Goal: Information Seeking & Learning: Check status

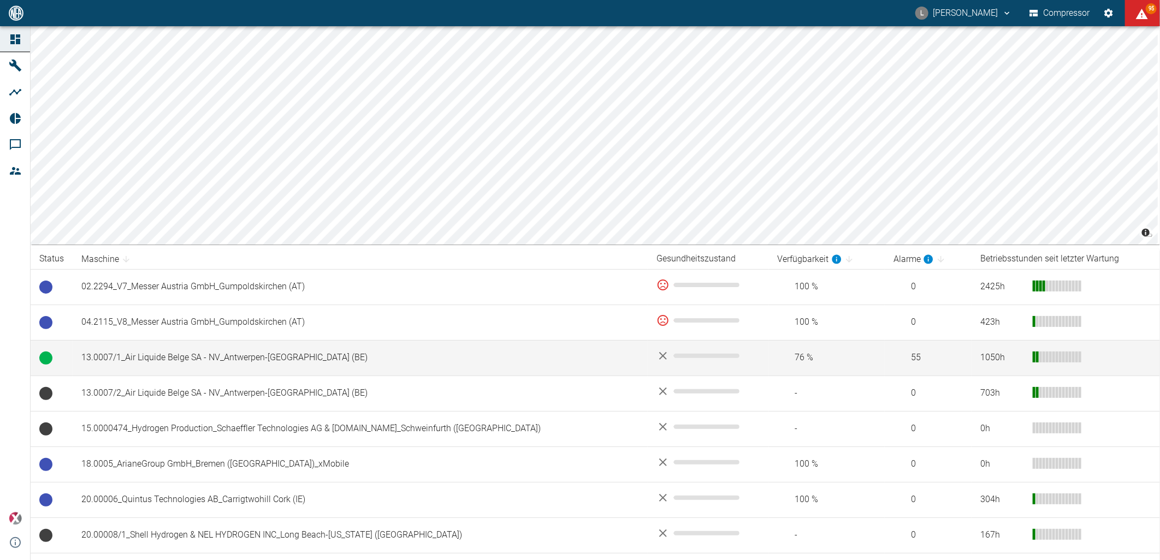
click at [186, 364] on td "13.0007/1_Air Liquide Belge SA - NV_Antwerpen-Lillo (BE)" at bounding box center [360, 357] width 575 height 35
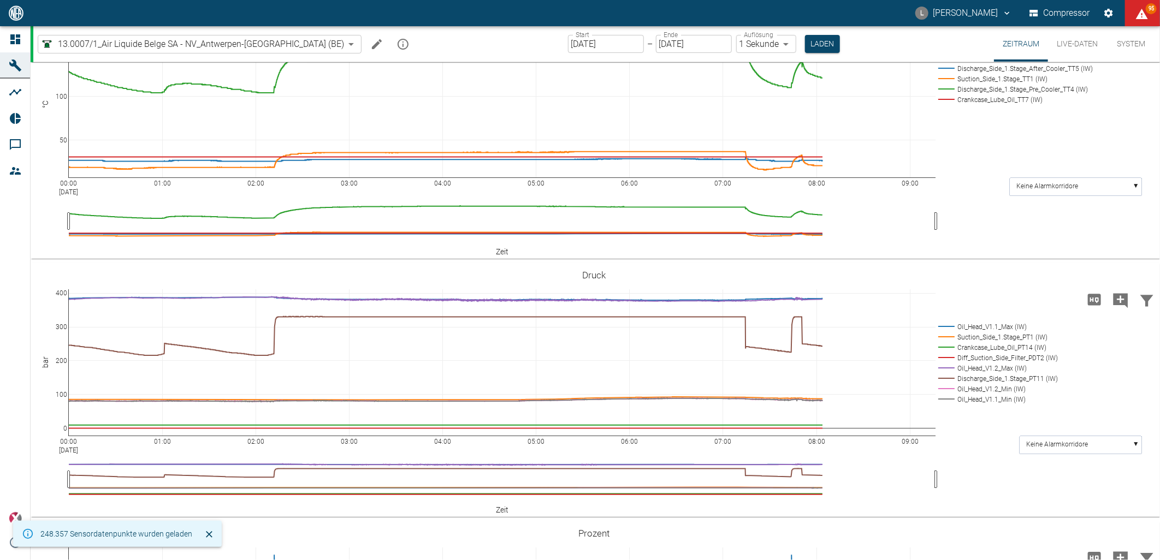
scroll to position [303, 0]
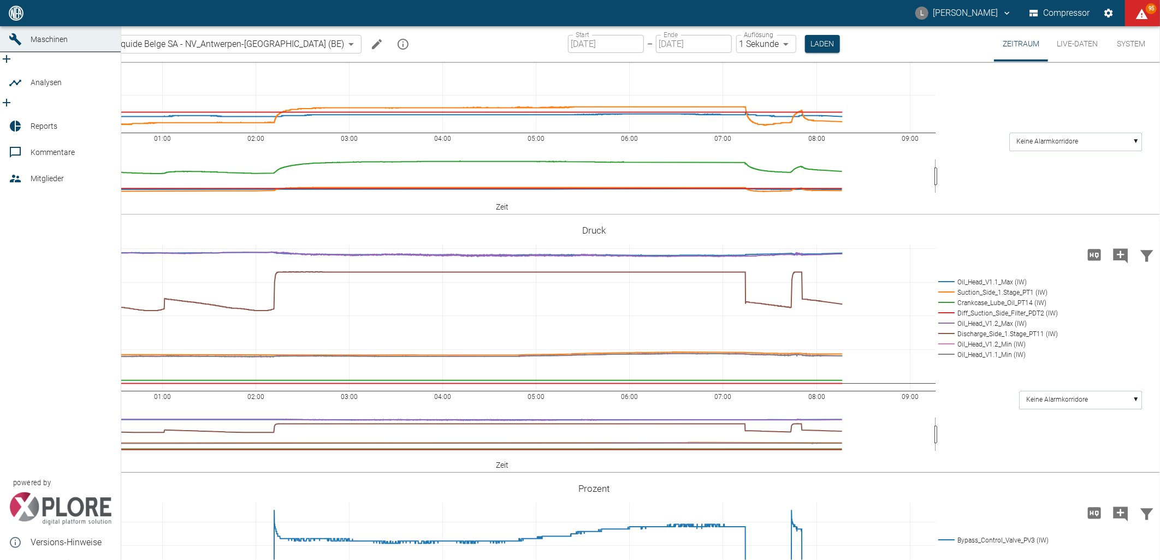
click at [18, 18] on icon at bounding box center [15, 13] width 10 height 10
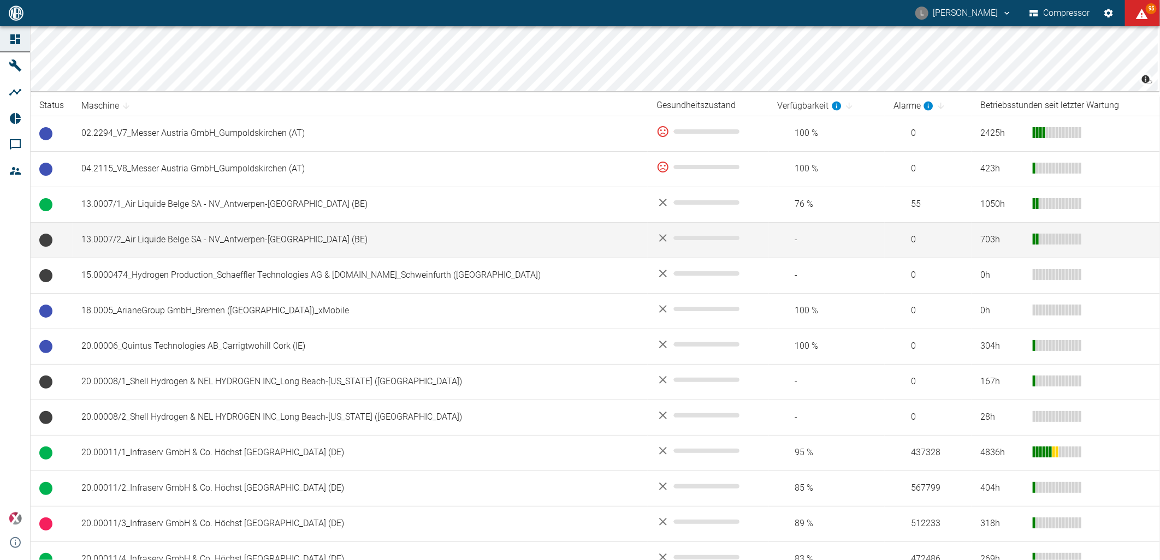
scroll to position [424, 0]
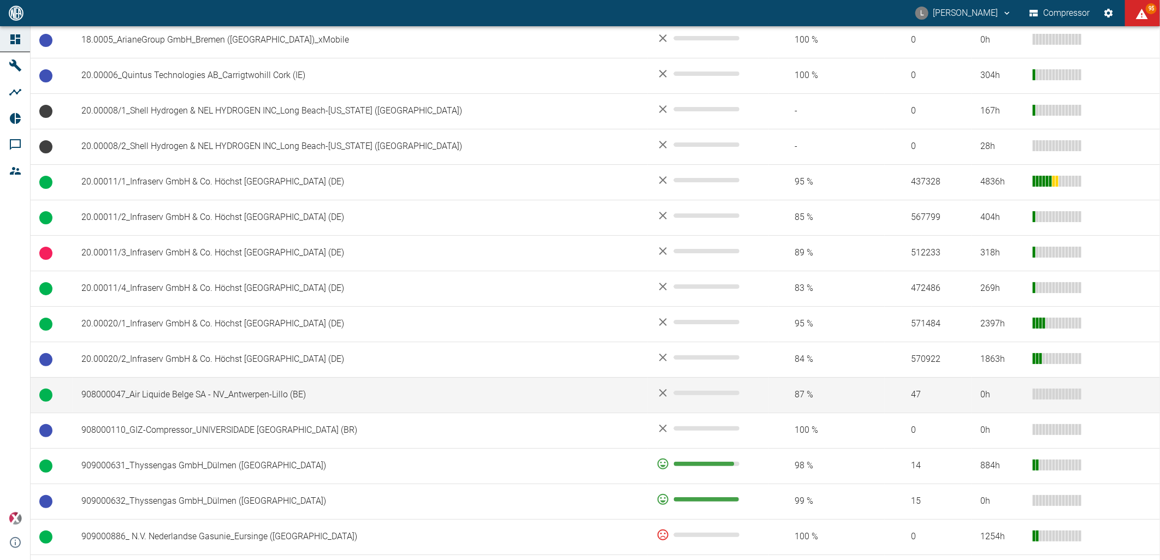
click at [168, 400] on td "908000047_Air Liquide Belge SA - NV_Antwerpen-Lillo (BE)" at bounding box center [360, 394] width 575 height 35
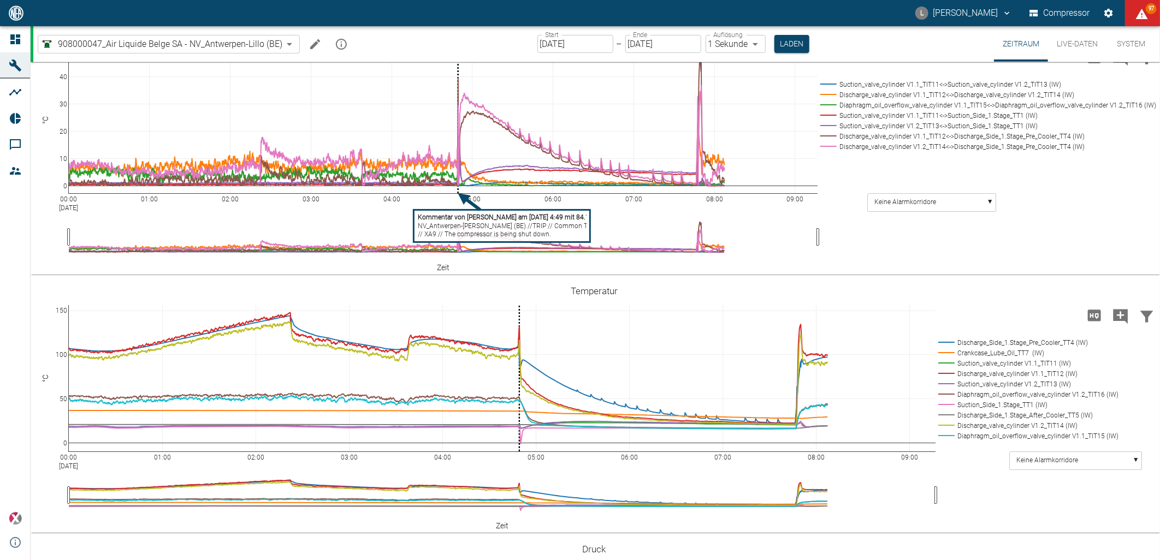
scroll to position [485, 0]
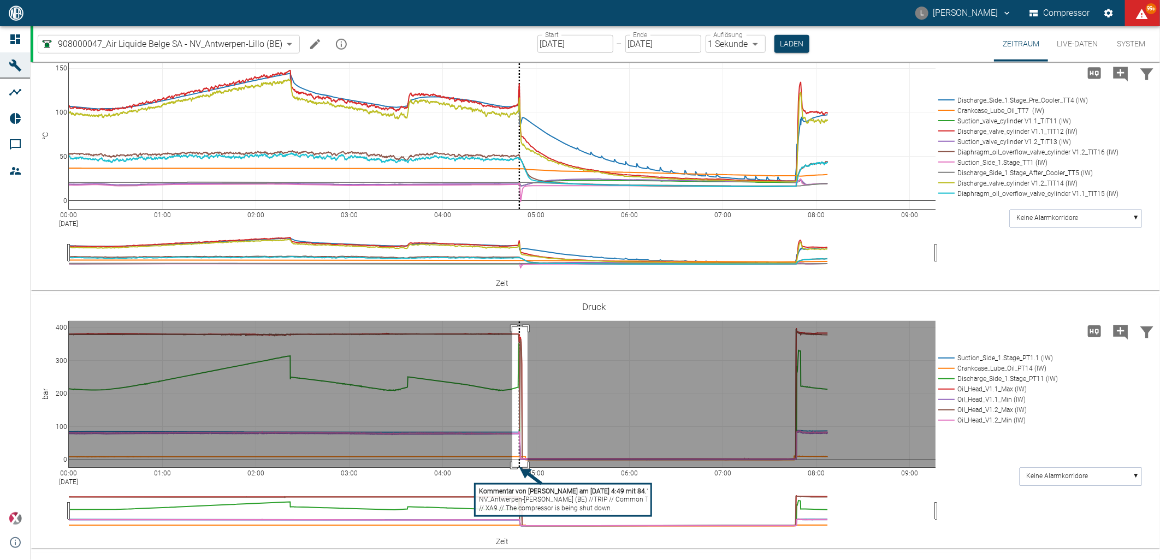
drag, startPoint x: 512, startPoint y: 385, endPoint x: 527, endPoint y: 530, distance: 144.9
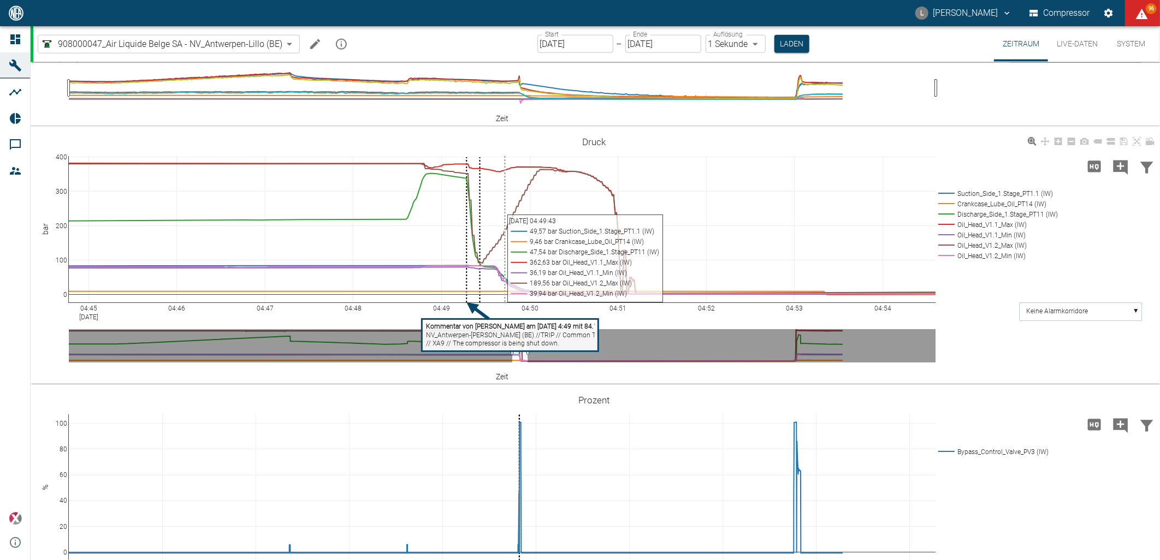
scroll to position [865, 0]
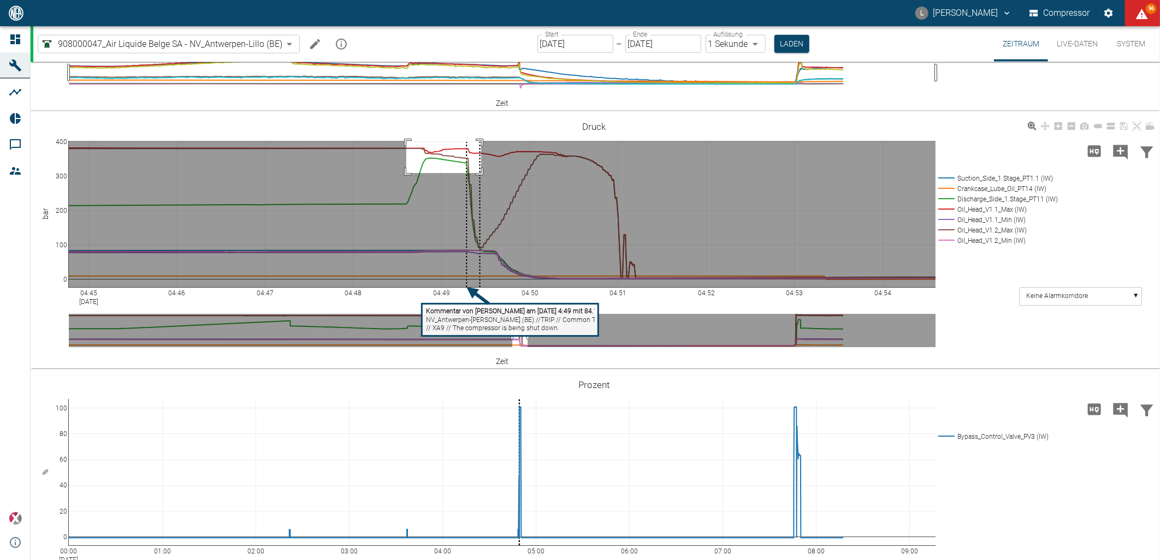
drag, startPoint x: 406, startPoint y: 258, endPoint x: 481, endPoint y: 291, distance: 81.7
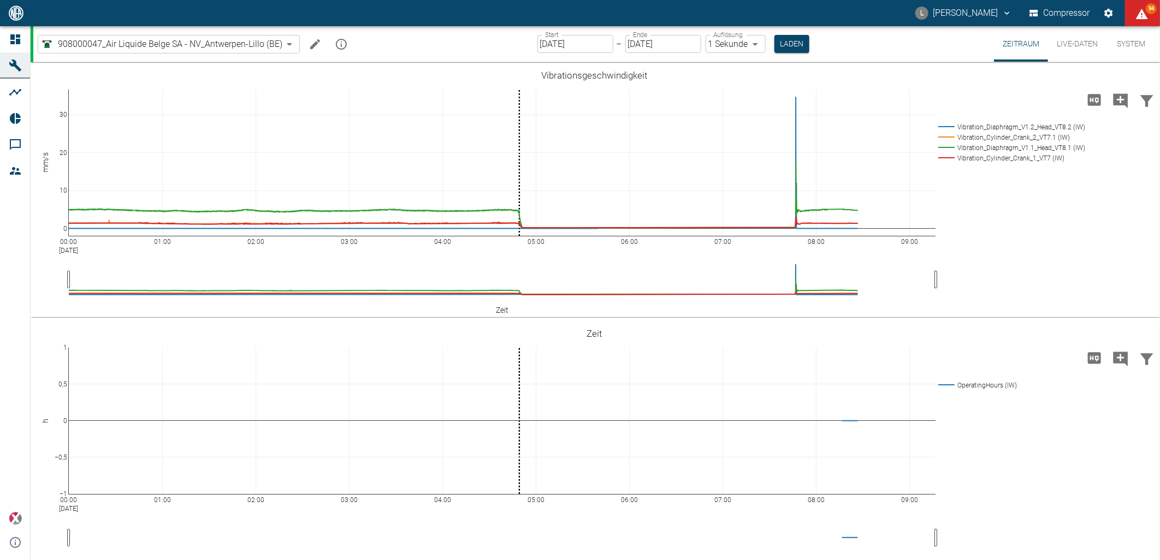
scroll to position [865, 0]
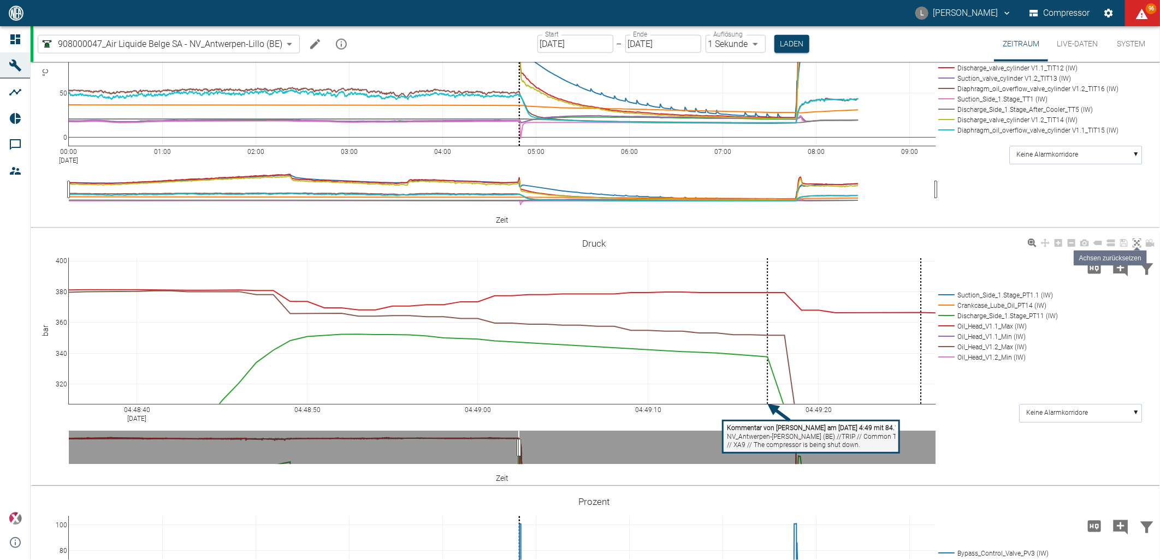
click at [1132, 246] on icon at bounding box center [1136, 243] width 9 height 9
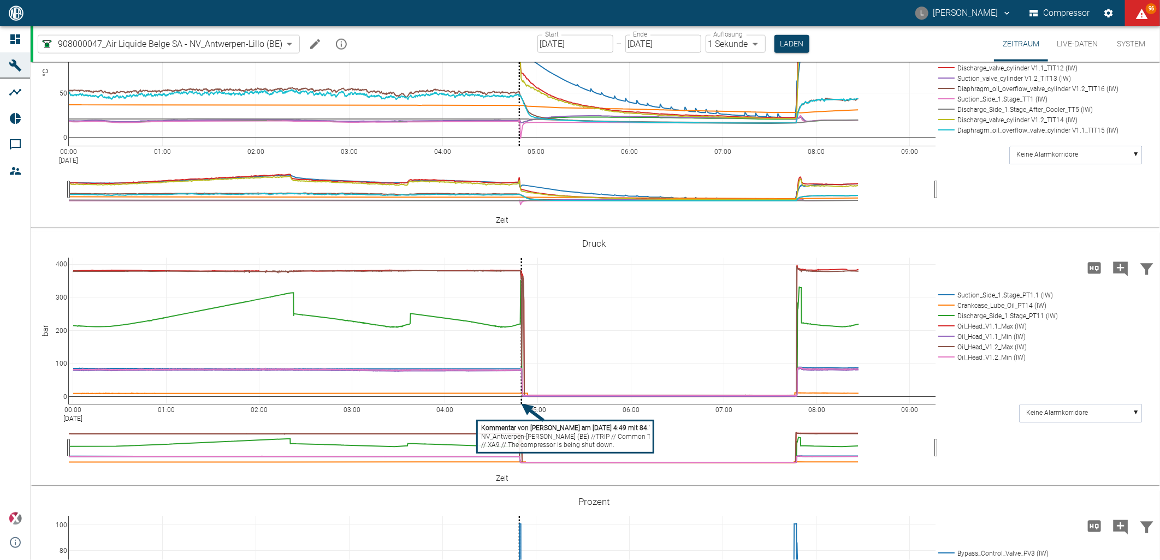
drag, startPoint x: 74, startPoint y: 411, endPoint x: 80, endPoint y: 411, distance: 6.0
click at [596, 50] on input "[DATE]" at bounding box center [575, 44] width 76 height 18
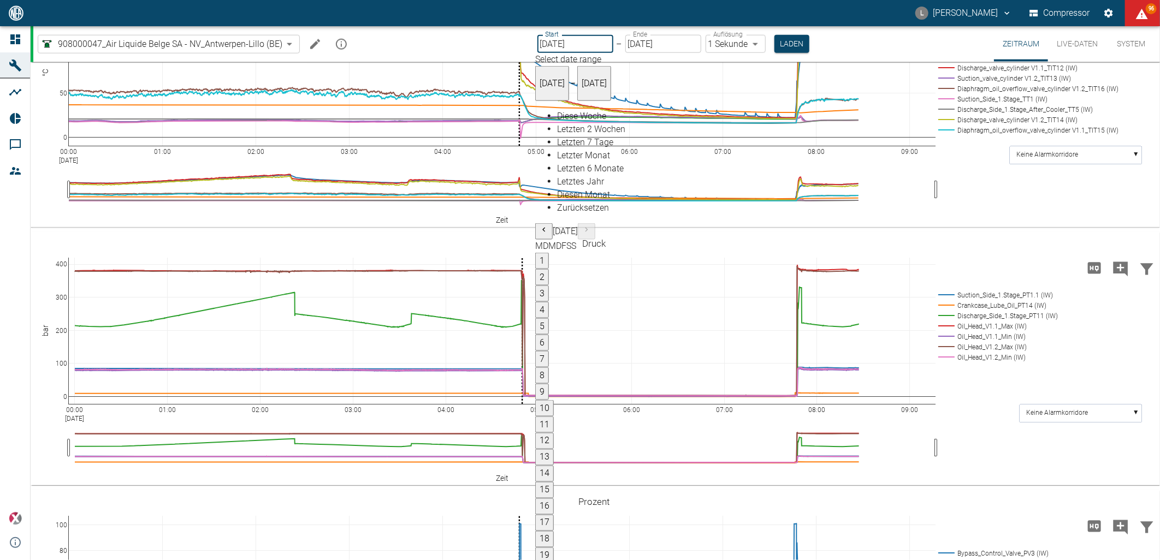
type input "[DATE]"
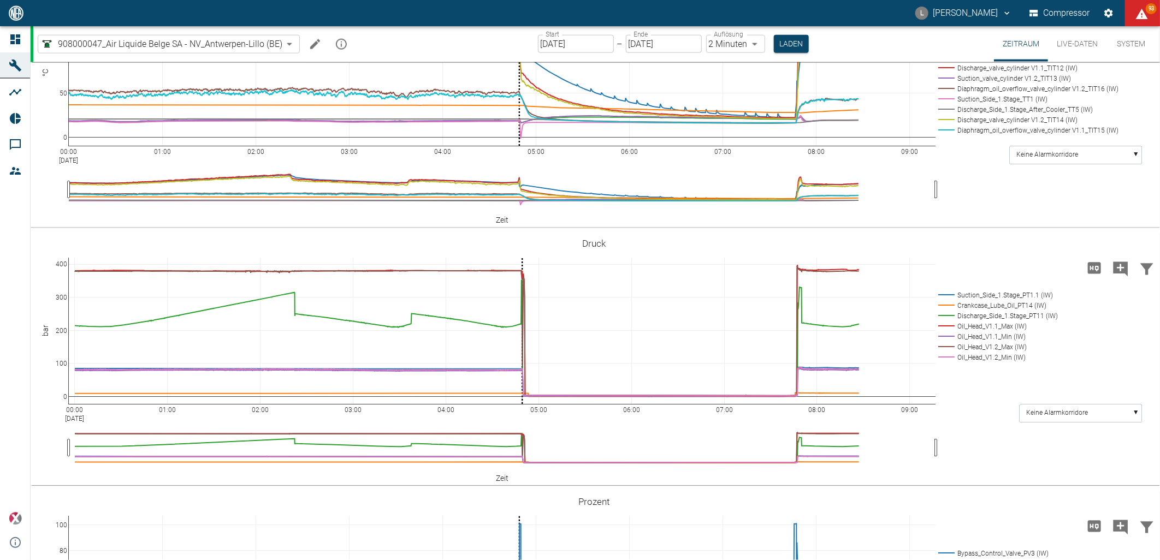
click at [756, 40] on body "L Luca Corigliano Compressor 93 Dashboard Maschinen Analysen Reports Kommentare…" at bounding box center [580, 280] width 1160 height 560
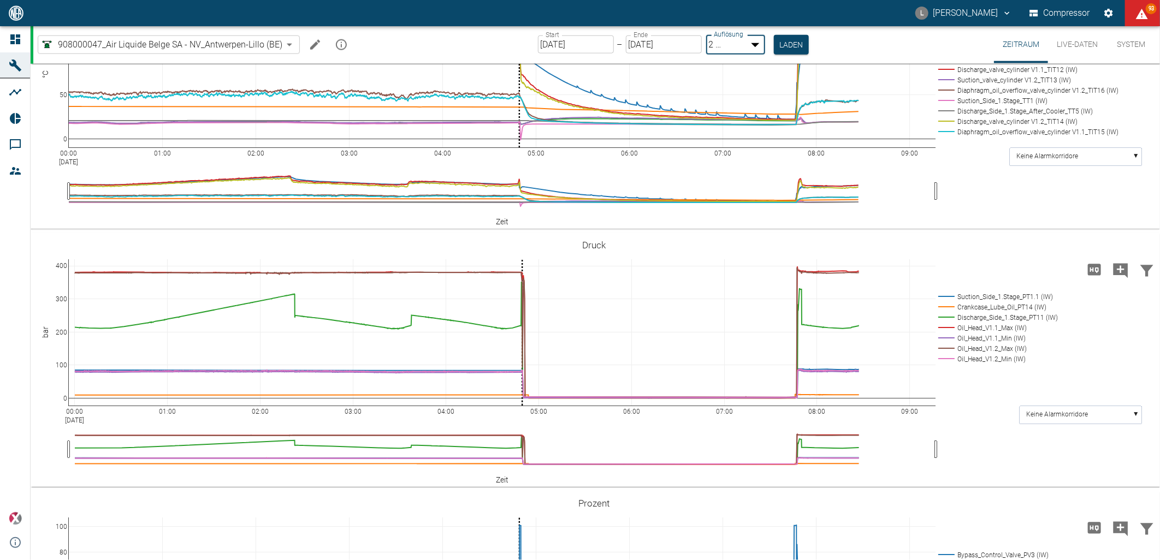
type input "1sec"
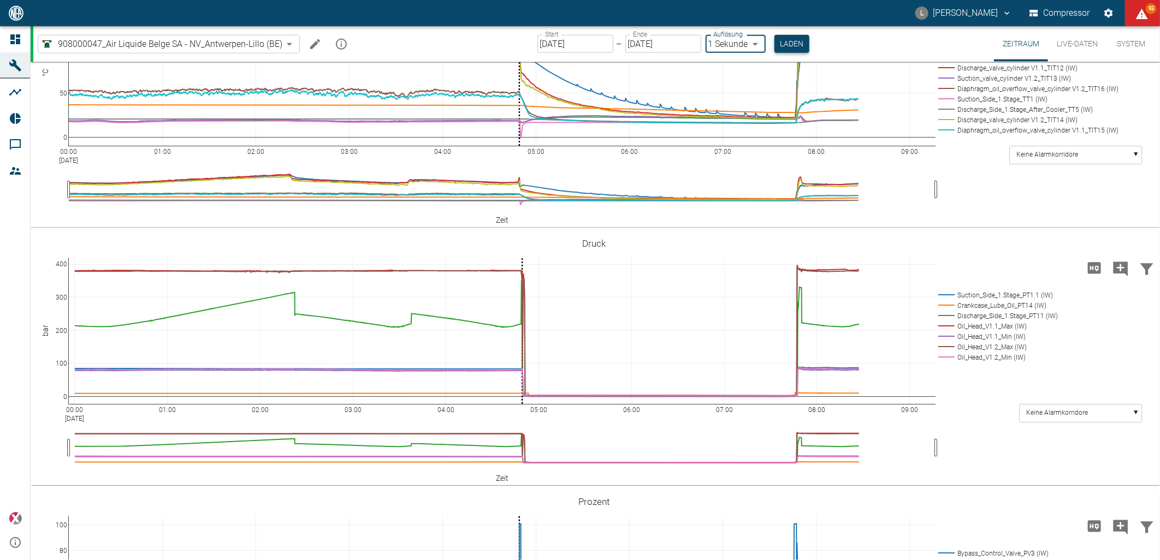
click at [788, 48] on button "Laden" at bounding box center [791, 44] width 35 height 18
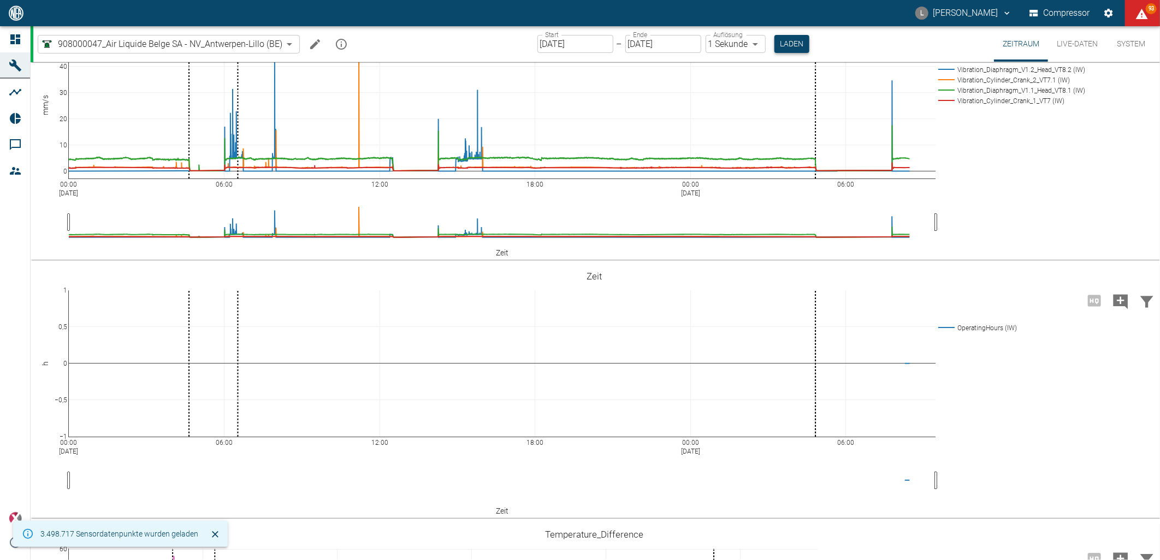
scroll to position [865, 0]
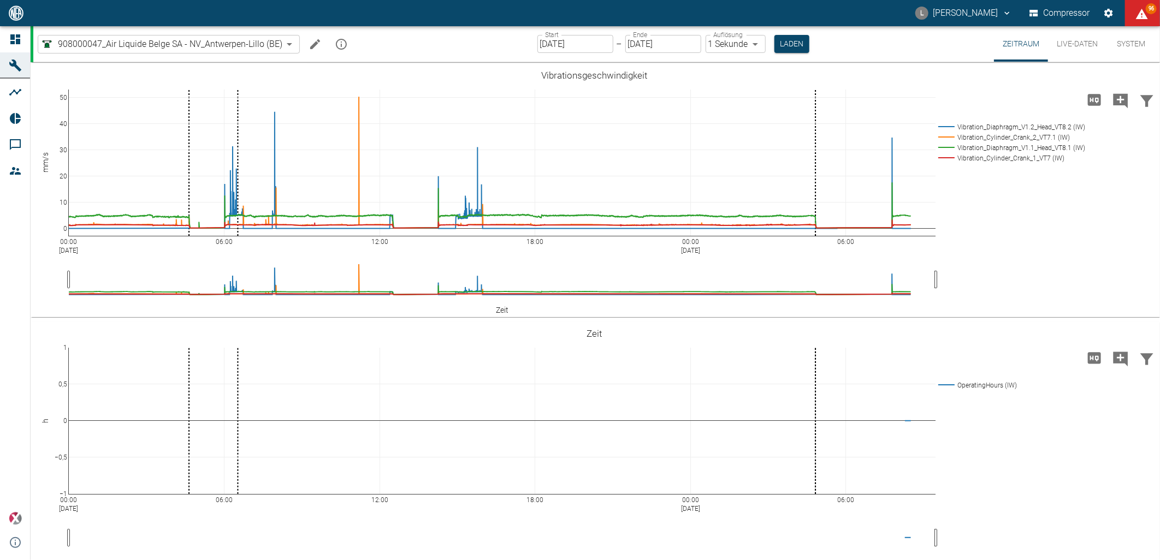
scroll to position [865, 0]
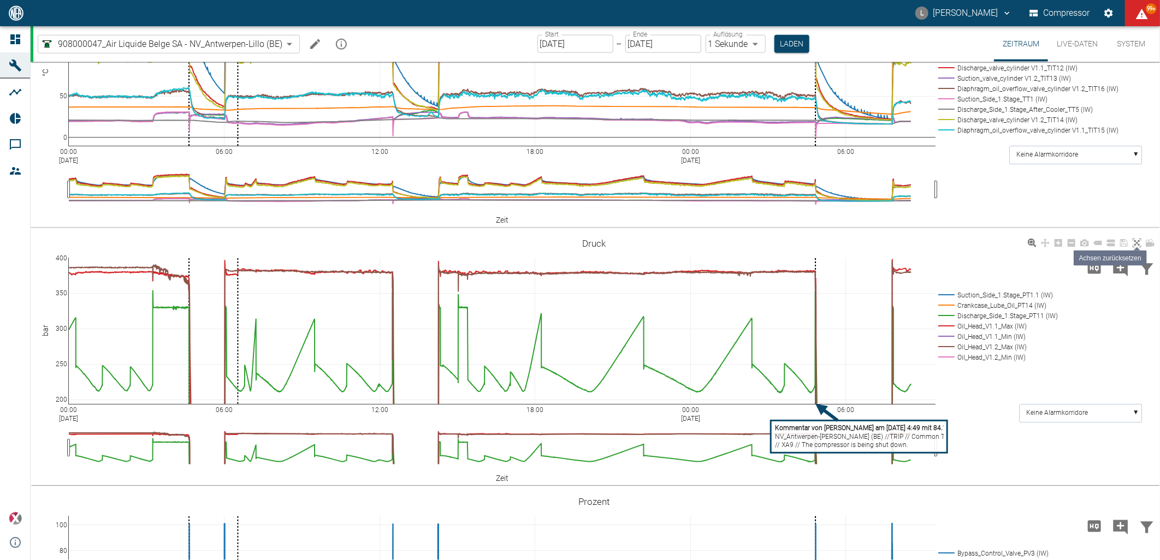
click at [1136, 244] on icon at bounding box center [1136, 243] width 9 height 9
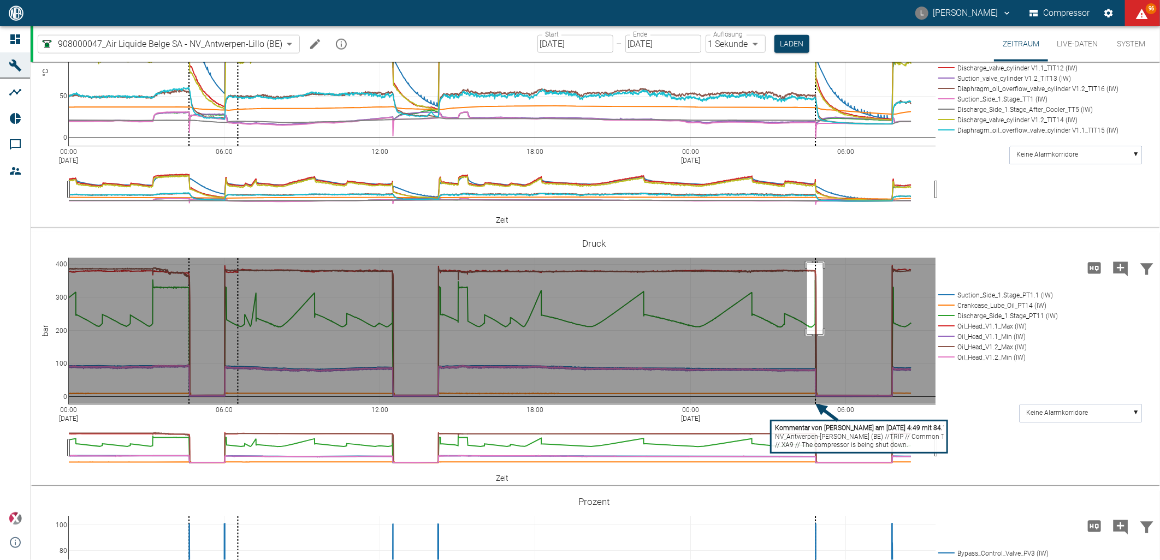
drag, startPoint x: 807, startPoint y: 264, endPoint x: 823, endPoint y: 335, distance: 72.7
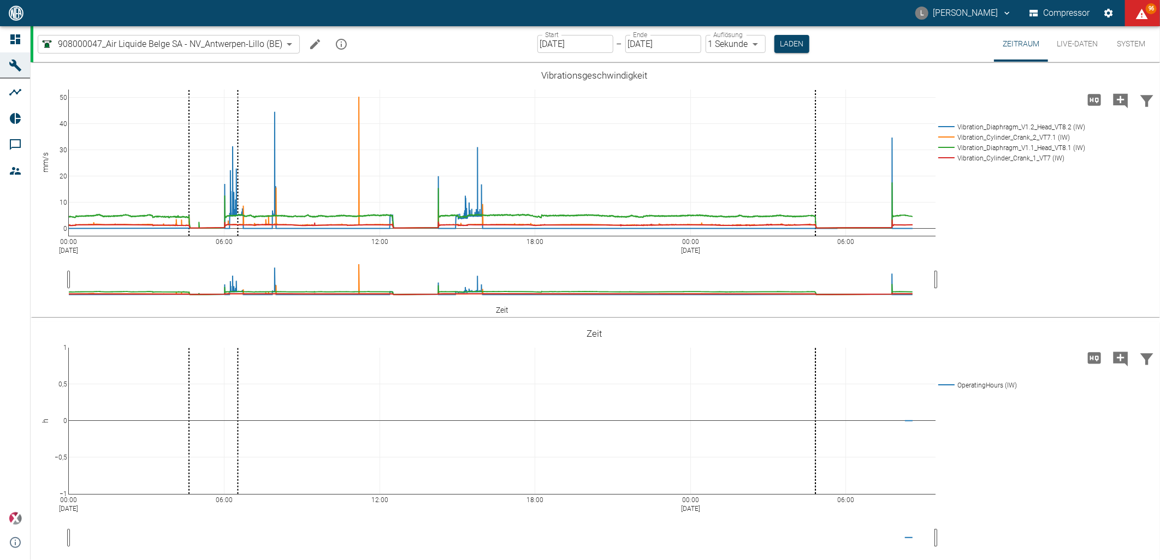
scroll to position [865, 0]
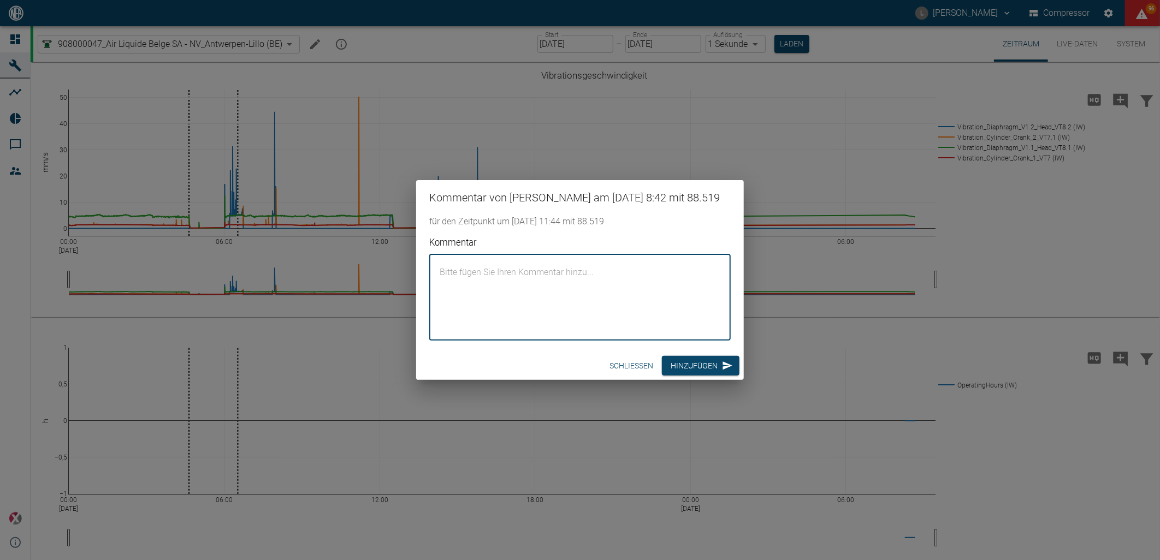
scroll to position [865, 0]
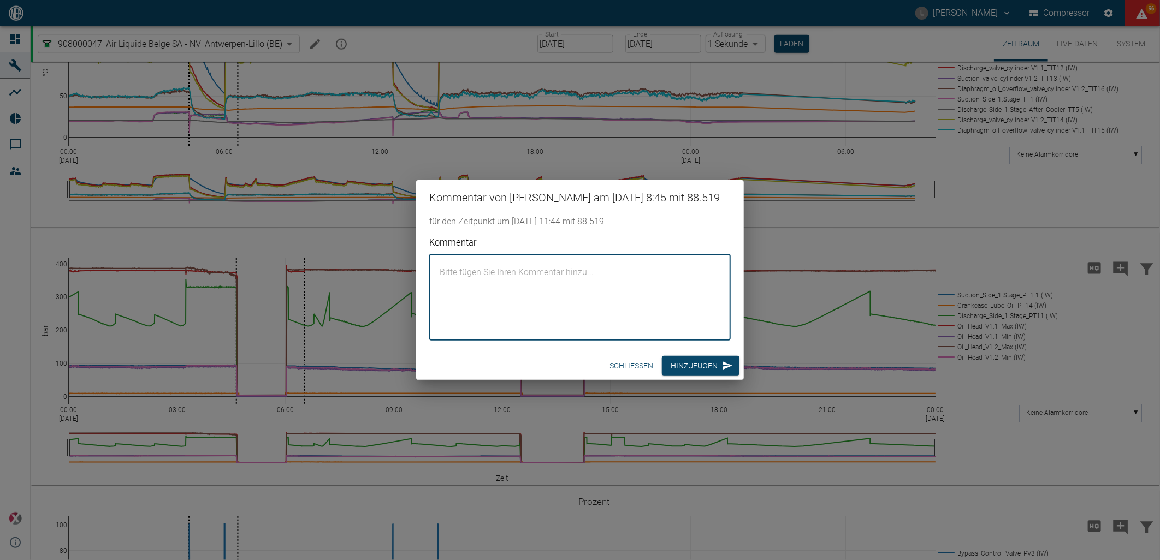
click at [642, 292] on textarea "Kommentar" at bounding box center [580, 297] width 286 height 68
type textarea "V1.1 250ml 48,8°C; V1.2 280ml 50,1°C"
click at [700, 376] on button "Hinzufügen" at bounding box center [701, 366] width 78 height 20
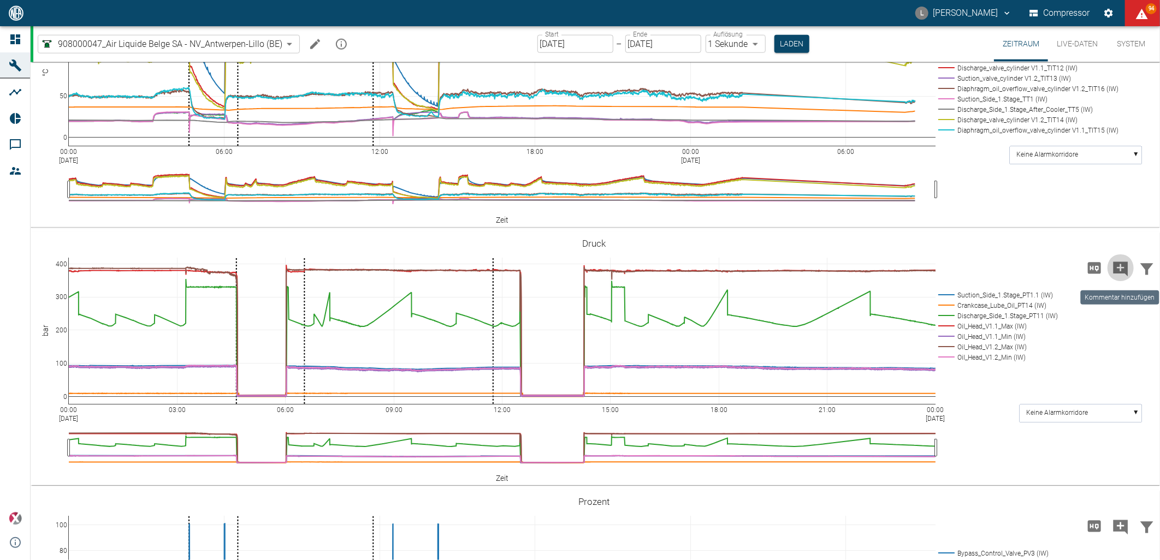
click at [1115, 266] on icon "Kommentar hinzufügen" at bounding box center [1120, 269] width 15 height 15
click at [1052, 268] on button "Weiter" at bounding box center [1058, 268] width 45 height 20
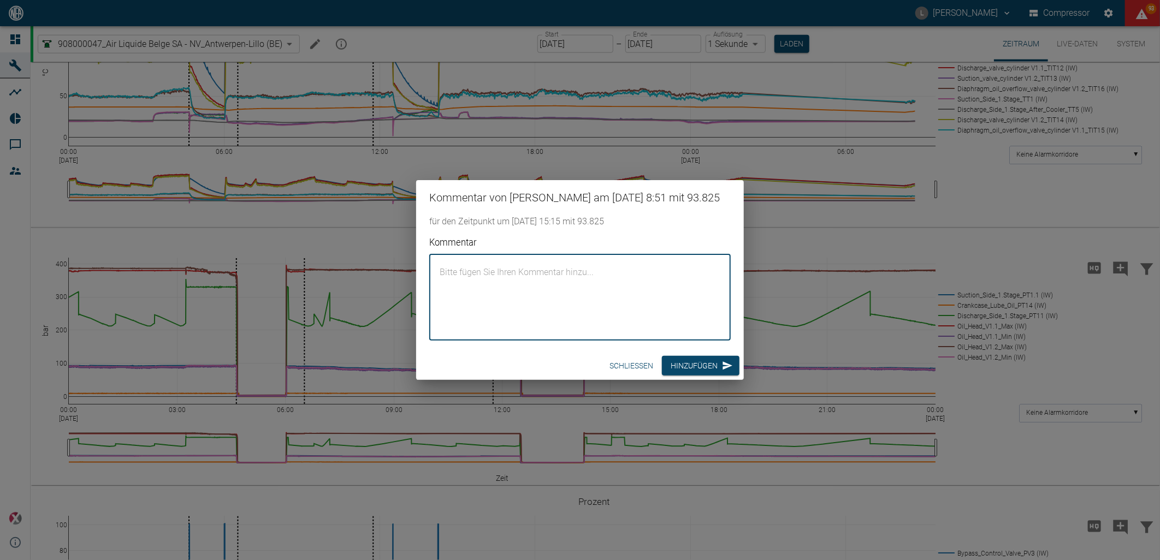
click at [477, 277] on textarea "Kommentar" at bounding box center [580, 297] width 286 height 68
type textarea "V1.1 180ml 50,8°C; V1.2 200ml 49,8°C"
click at [694, 375] on button "Hinzufügen" at bounding box center [701, 366] width 78 height 20
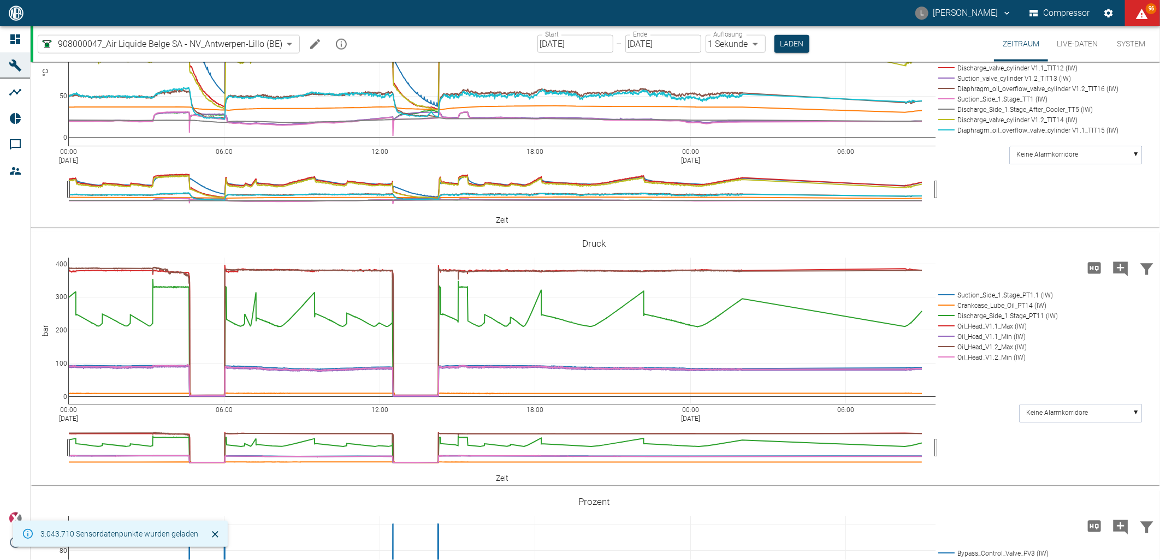
type input "[DATE]"
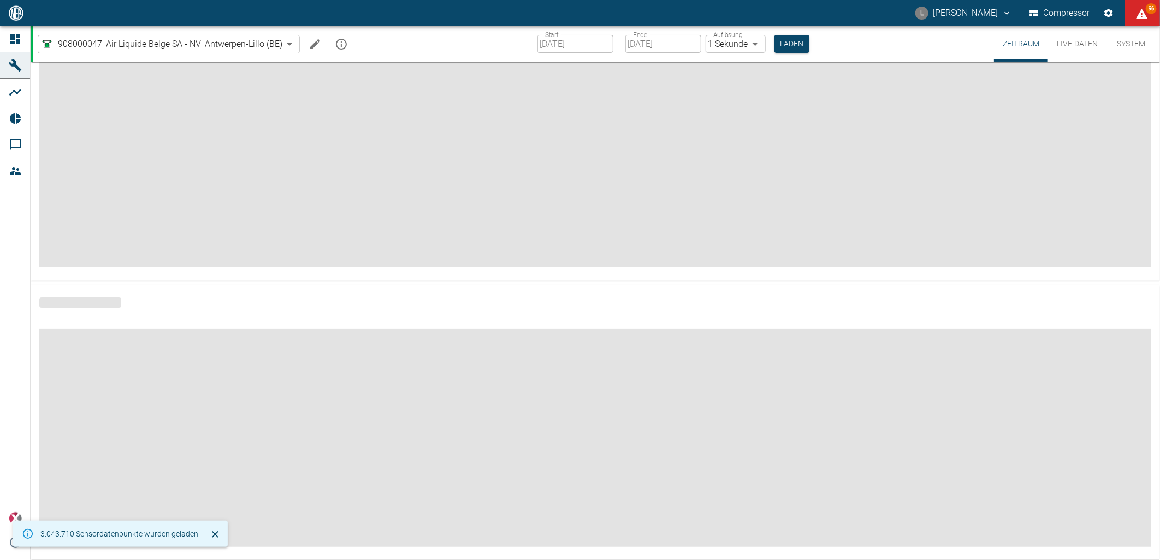
scroll to position [57, 0]
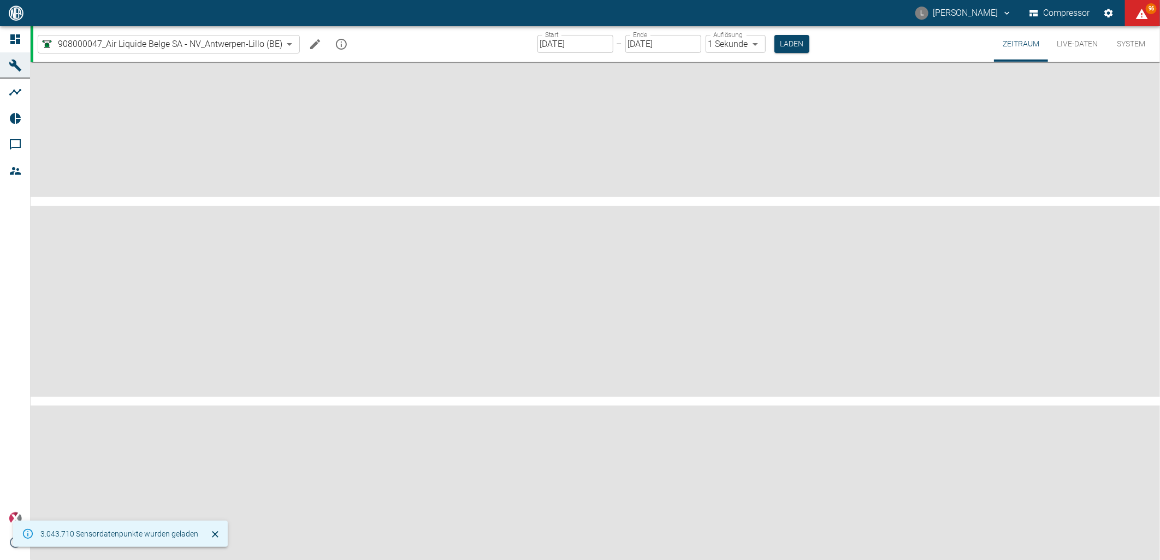
click at [11, 37] on icon at bounding box center [15, 39] width 10 height 10
click at [19, 45] on icon at bounding box center [15, 39] width 13 height 13
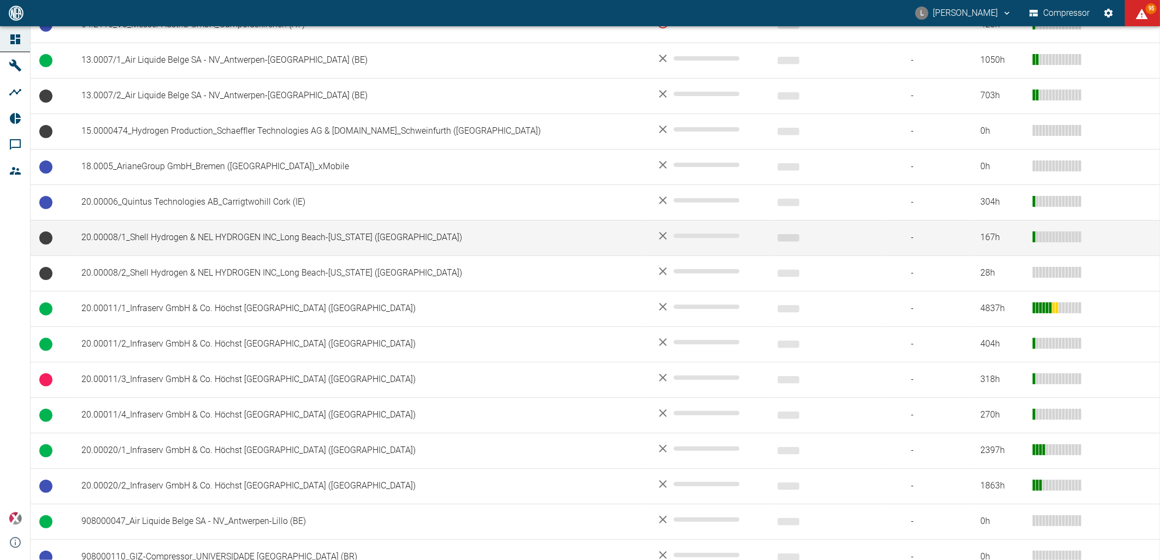
scroll to position [303, 0]
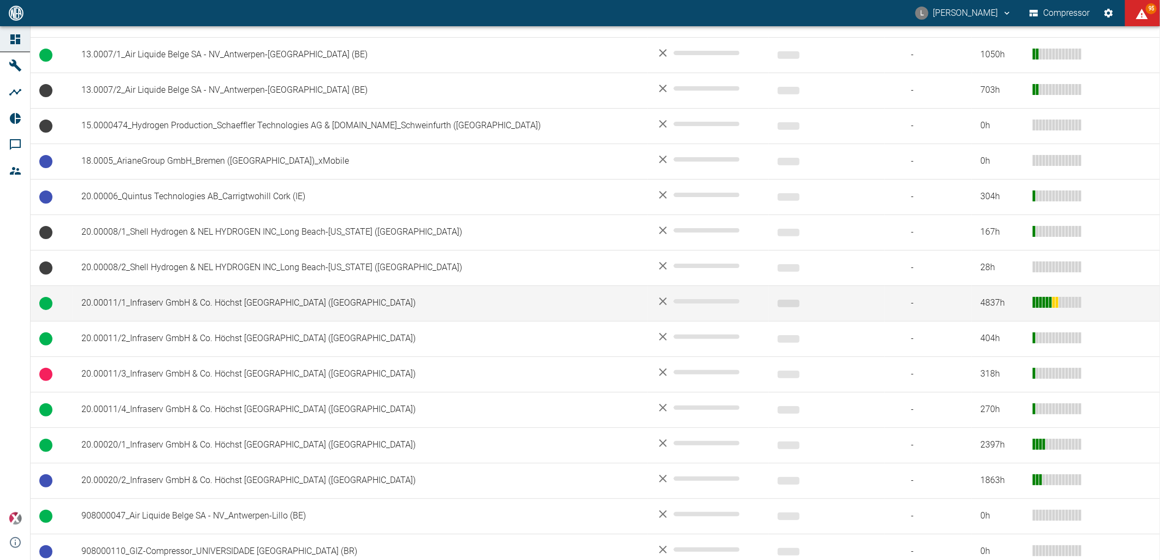
click at [265, 306] on td "20.00011/1_Infraserv GmbH & Co. Höchst KG_Frankfurt am Main (DE)" at bounding box center [360, 303] width 575 height 35
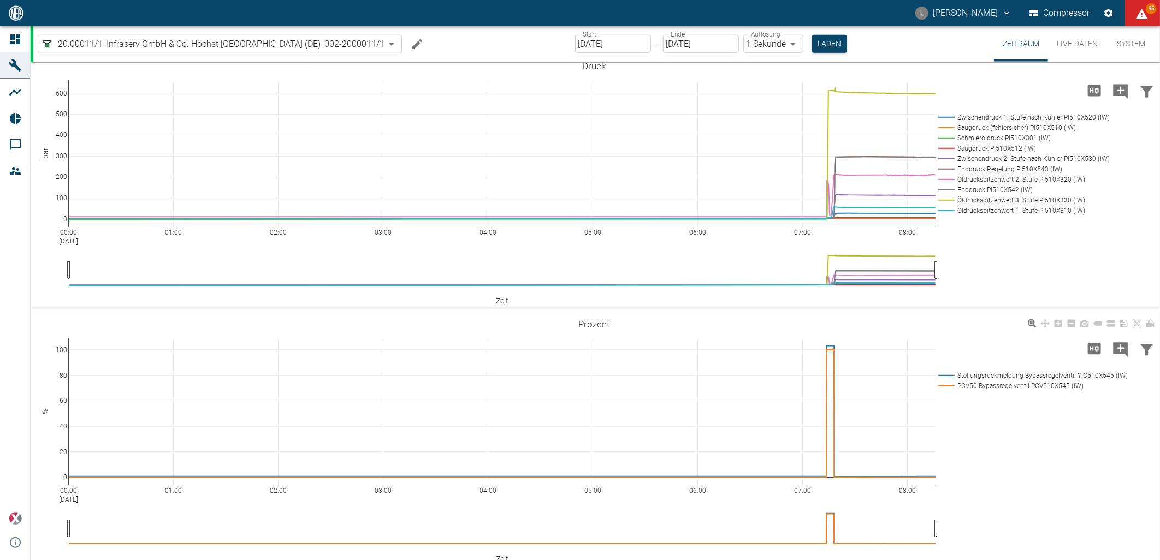
scroll to position [728, 0]
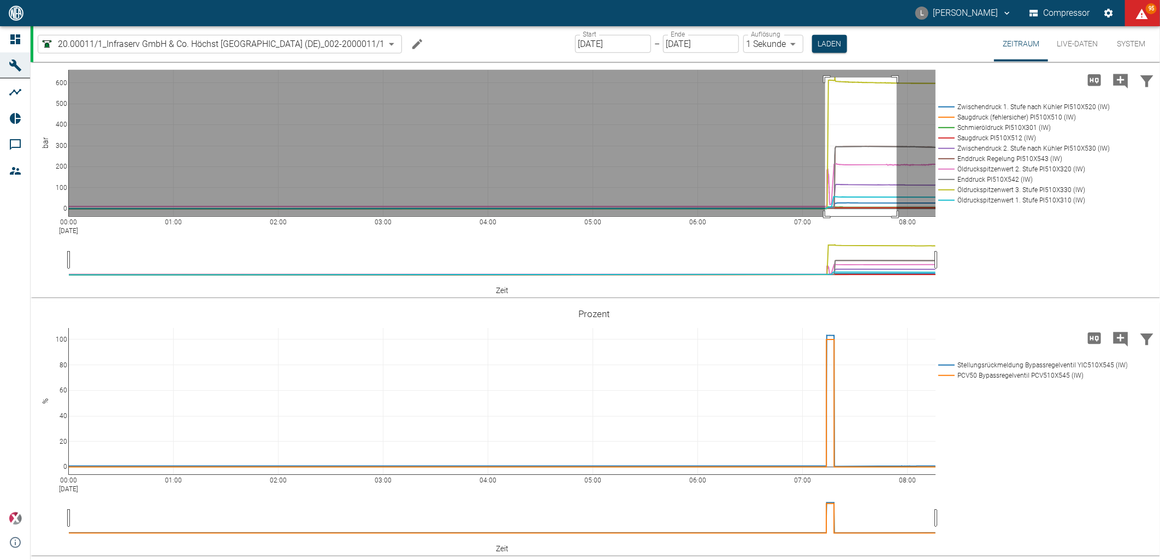
drag, startPoint x: 825, startPoint y: 145, endPoint x: 897, endPoint y: 294, distance: 165.3
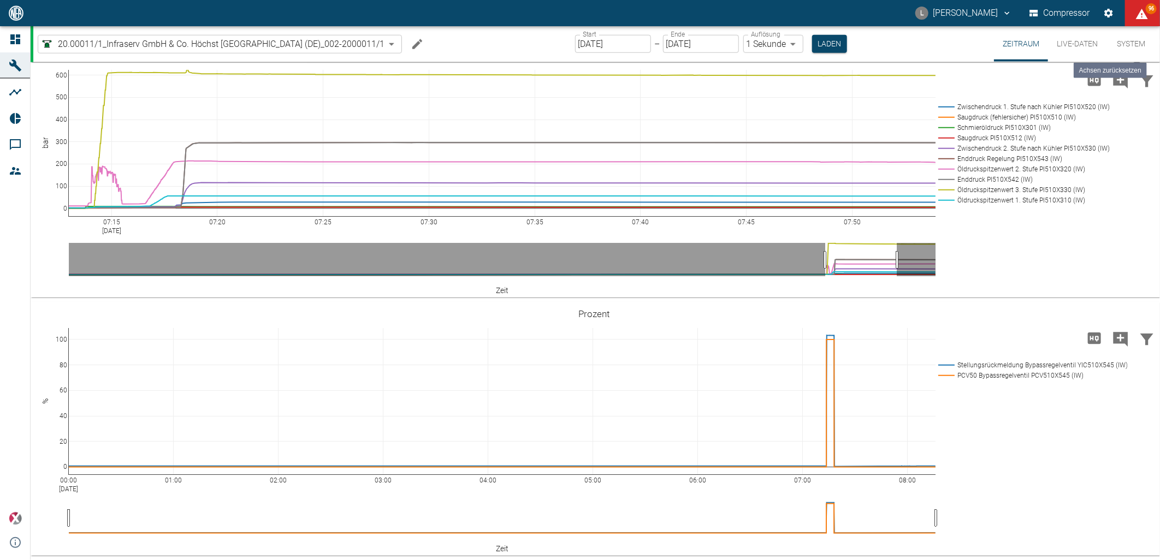
click at [1132, 60] on icon at bounding box center [1136, 55] width 9 height 9
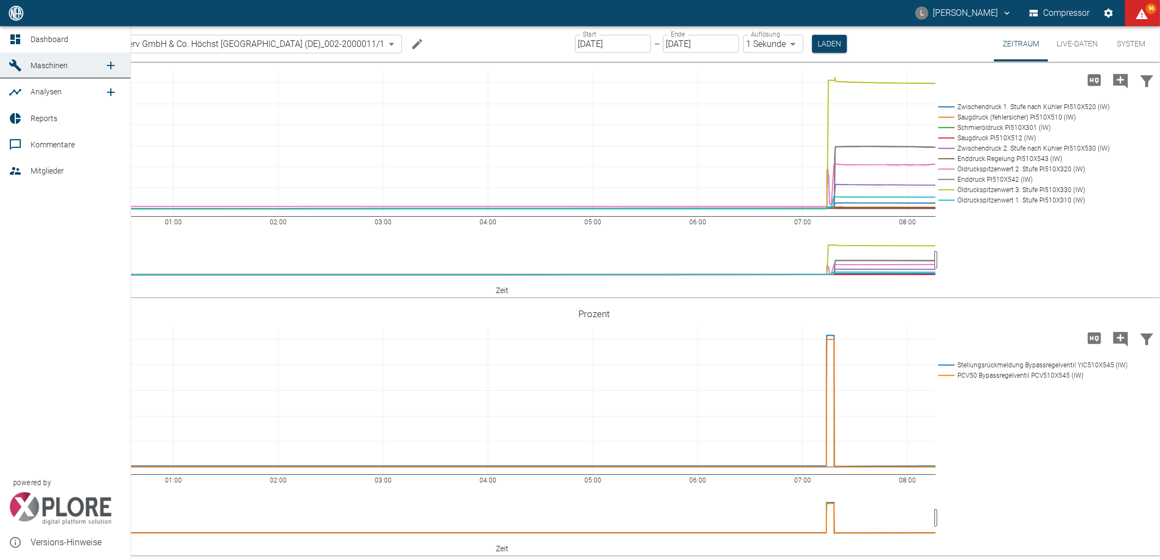
click at [18, 38] on icon at bounding box center [15, 39] width 13 height 13
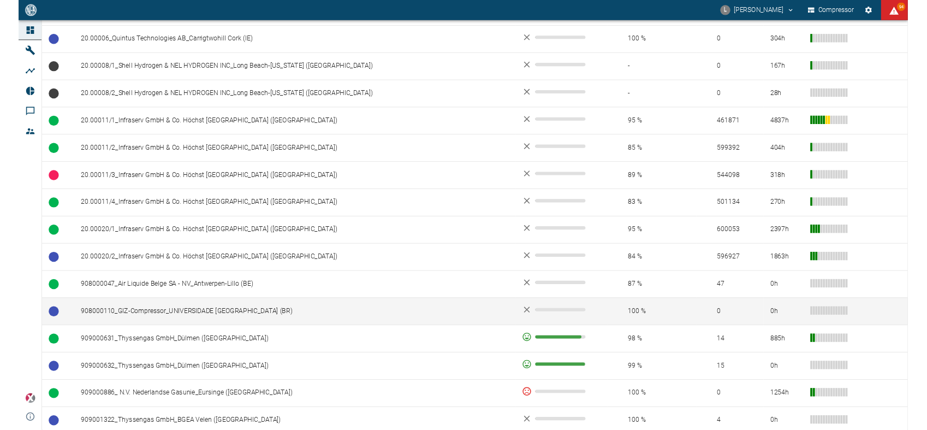
scroll to position [546, 0]
